Goal: Communication & Community: Answer question/provide support

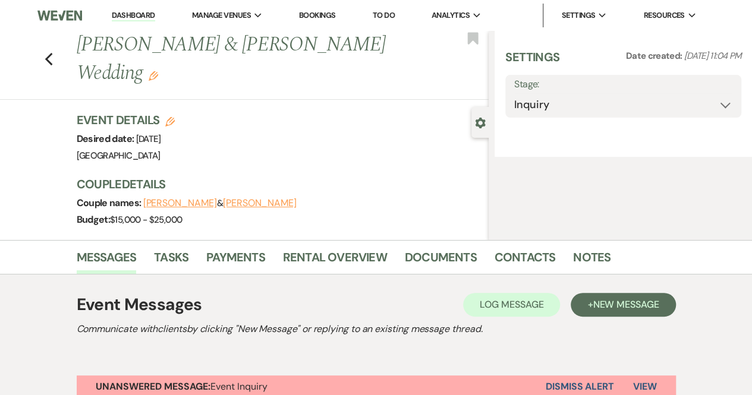
select select "5"
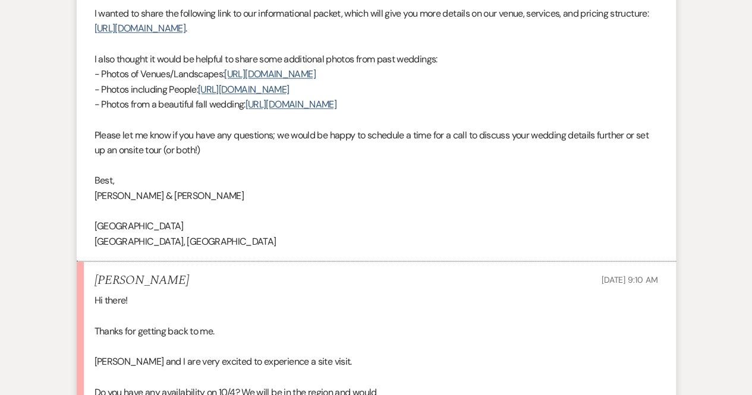
scroll to position [951, 0]
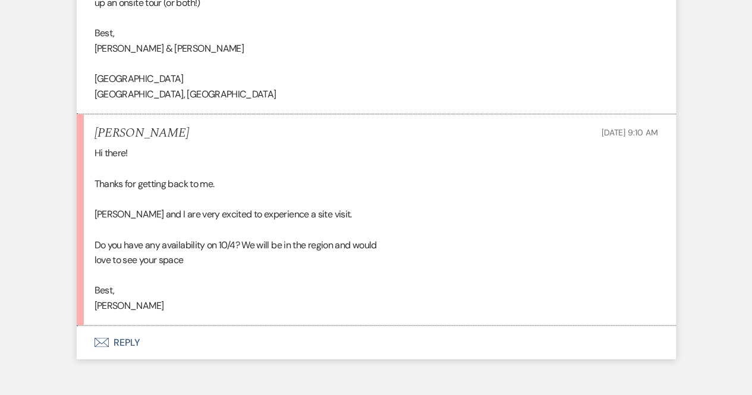
click at [125, 344] on button "Envelope Reply" at bounding box center [376, 342] width 599 height 33
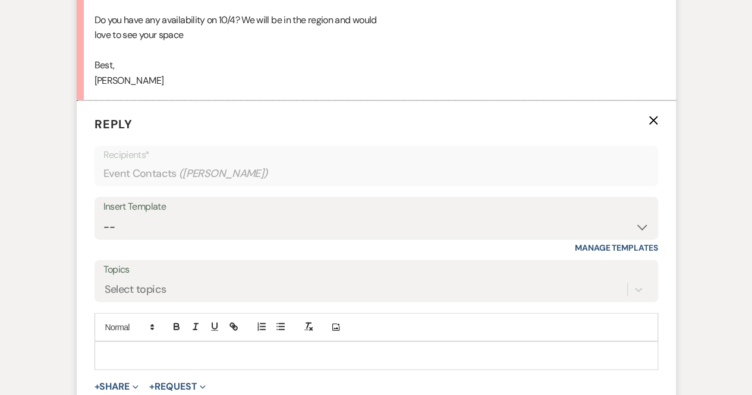
scroll to position [1201, 0]
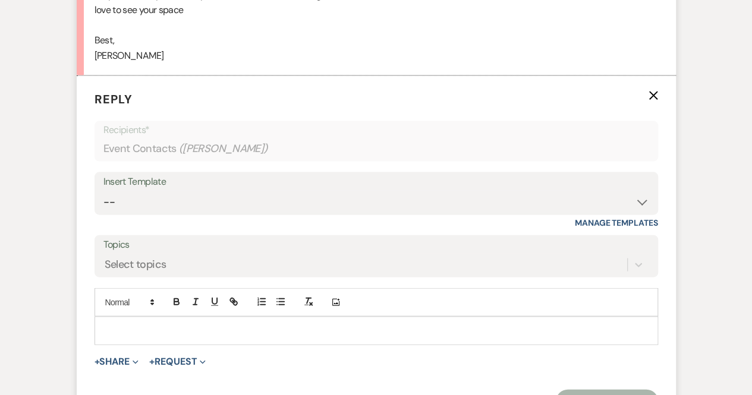
click at [127, 326] on p at bounding box center [376, 331] width 545 height 13
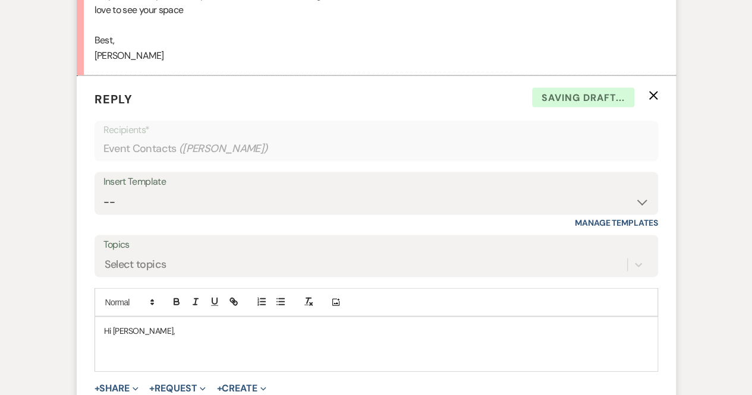
scroll to position [1261, 0]
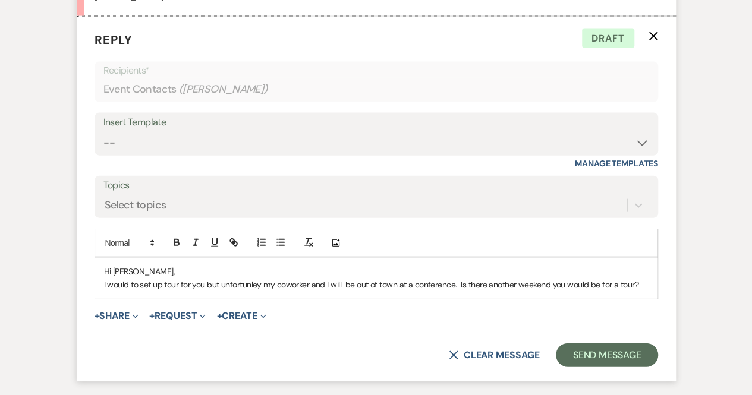
drag, startPoint x: 249, startPoint y: 286, endPoint x: 234, endPoint y: 275, distance: 18.3
click at [234, 275] on p "Hi [PERSON_NAME]," at bounding box center [376, 271] width 545 height 13
click at [253, 284] on p "I would to set up tour for you but unfortunley my coworker and I will be out of…" at bounding box center [376, 284] width 545 height 13
click at [244, 285] on p "I would to set up tour for you but infortunely my coworker and I will be out of…" at bounding box center [376, 284] width 545 height 13
click at [222, 286] on p "I would to set up tour for you but infortunely my coworker and I will be out of…" at bounding box center [376, 284] width 545 height 13
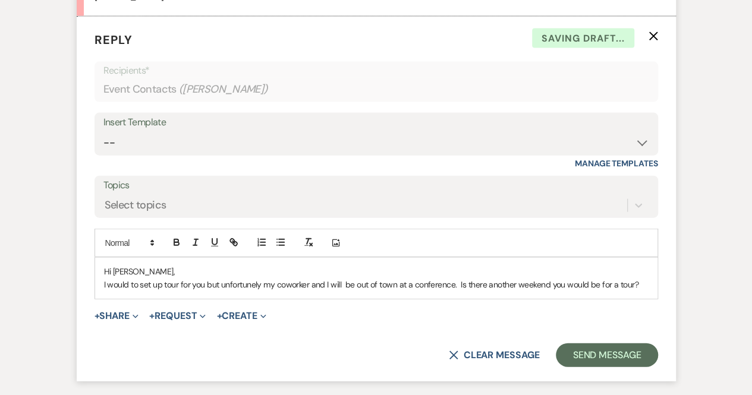
click at [301, 281] on p "I would to set up tour for you but unfortunely my coworker and I will be out of…" at bounding box center [376, 284] width 545 height 13
click at [229, 287] on p "I would to set up tour for you but unfortunely my coworker and I will be out of…" at bounding box center [376, 284] width 545 height 13
click at [256, 282] on p "I would to set up tour for you but unfortunely my coworker and I will be out of…" at bounding box center [376, 284] width 545 height 13
click at [649, 286] on div "Hi [PERSON_NAME], I would to set up tour for you but unfortunately my coworker …" at bounding box center [376, 278] width 562 height 41
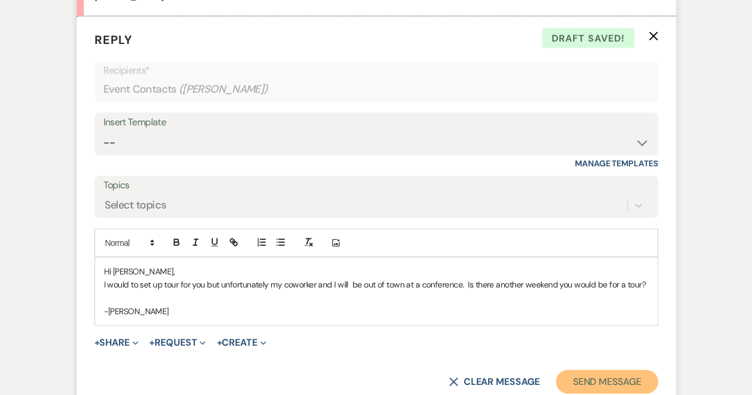
click at [596, 384] on button "Send Message" at bounding box center [607, 382] width 102 height 24
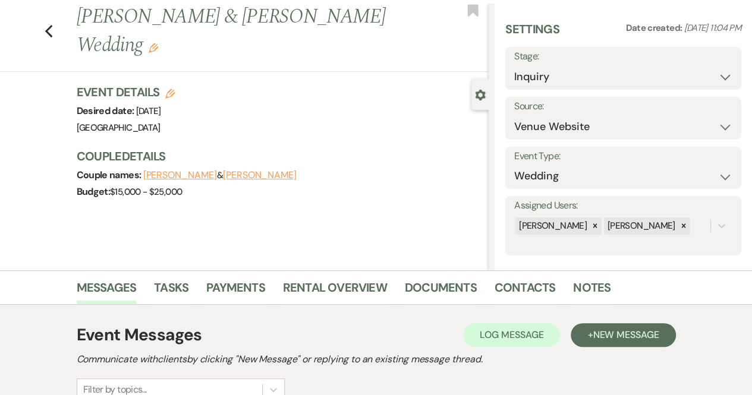
scroll to position [0, 0]
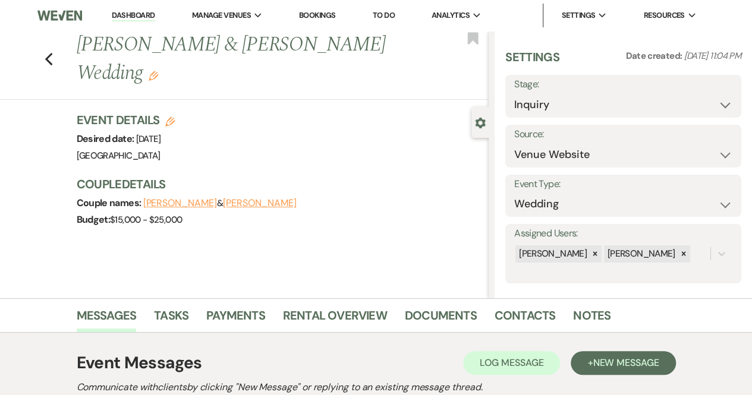
click at [121, 15] on link "Dashboard" at bounding box center [133, 15] width 43 height 11
